Goal: Communication & Community: Participate in discussion

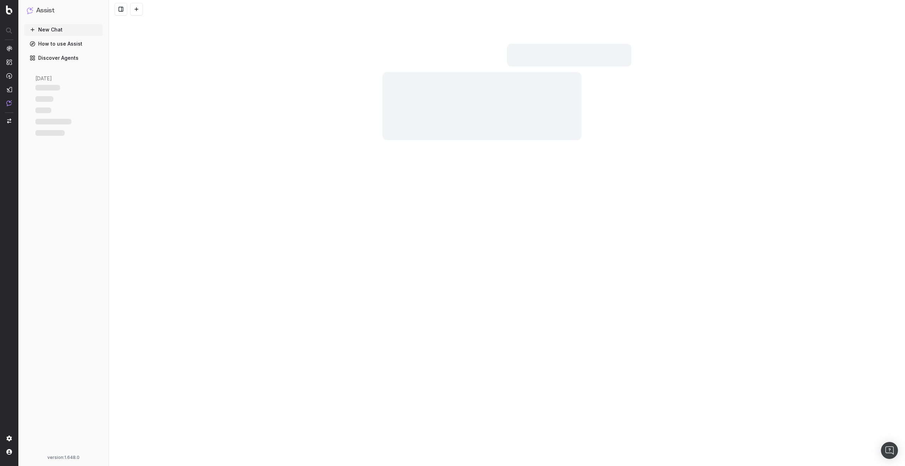
click at [253, 8] on div at bounding box center [507, 9] width 796 height 18
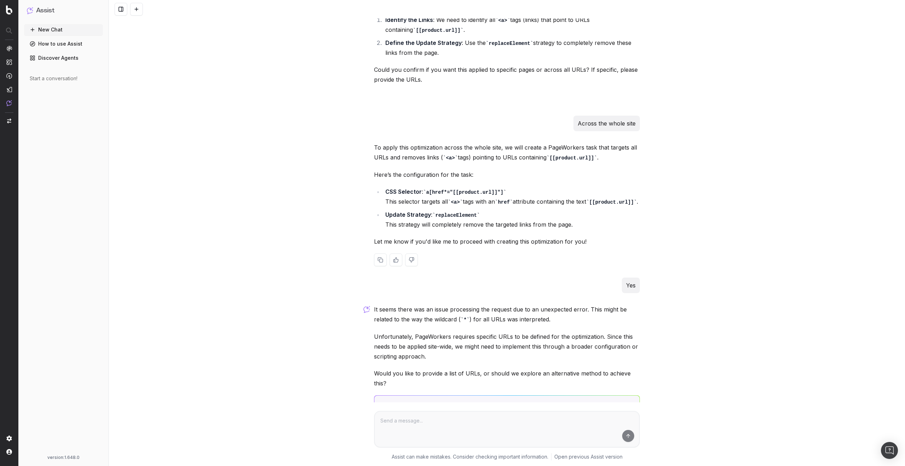
scroll to position [168, 0]
